Goal: Information Seeking & Learning: Learn about a topic

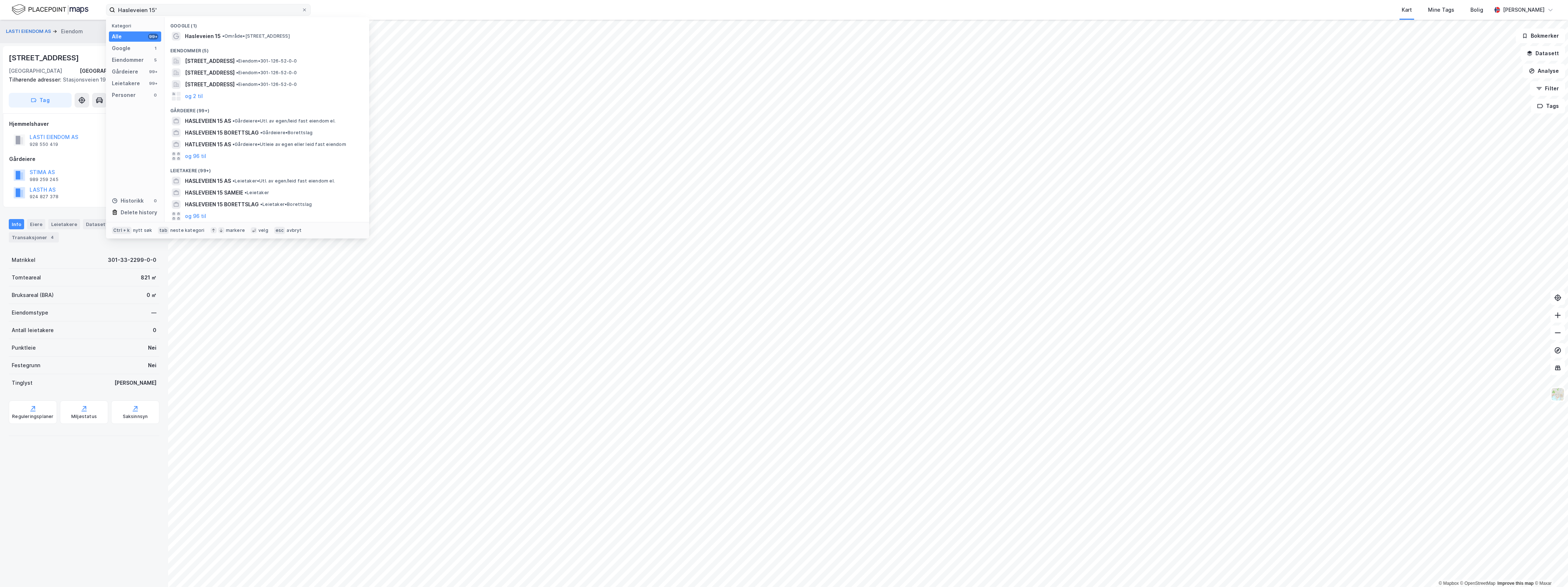
type input "Hasleveien 15"
click at [234, 33] on span "• Område • [STREET_ADDRESS]" at bounding box center [256, 37] width 68 height 6
